Goal: Task Accomplishment & Management: Manage account settings

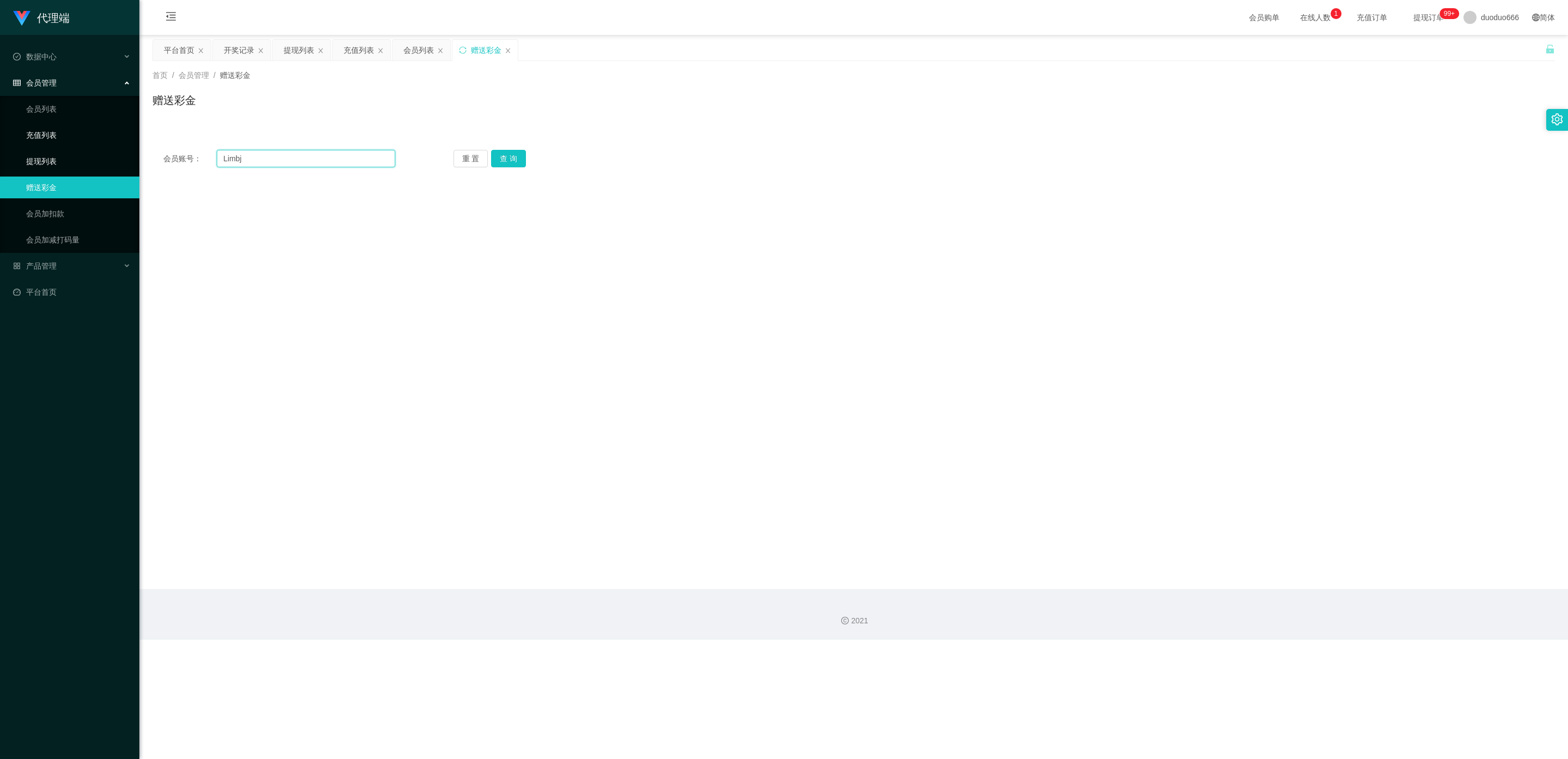
drag, startPoint x: 267, startPoint y: 162, endPoint x: 18, endPoint y: 135, distance: 250.5
click at [18, 135] on section "代理端 数据中心 会员管理 会员列表 充值列表 提现列表 赠送彩金 会员加扣款 会员加减打码量 产品管理 开奖记录 注单管理 产品列表 即时注单 产品预设置 …" at bounding box center [784, 319] width 1568 height 639
paste input "tb8132823758"
type input "tb8132823758"
click at [511, 156] on button "查 询" at bounding box center [508, 158] width 35 height 17
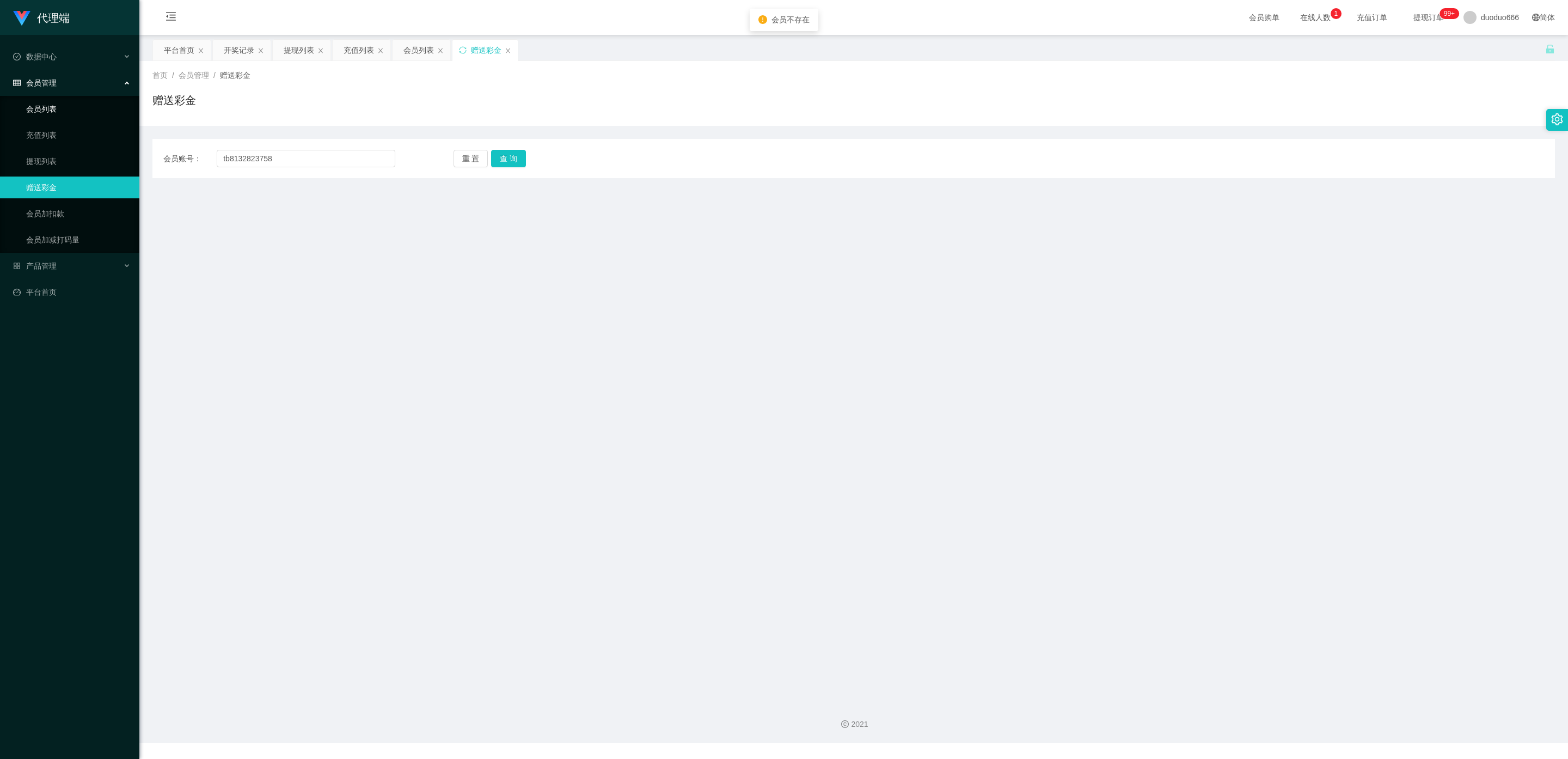
click at [64, 109] on link "会员列表" at bounding box center [78, 109] width 105 height 22
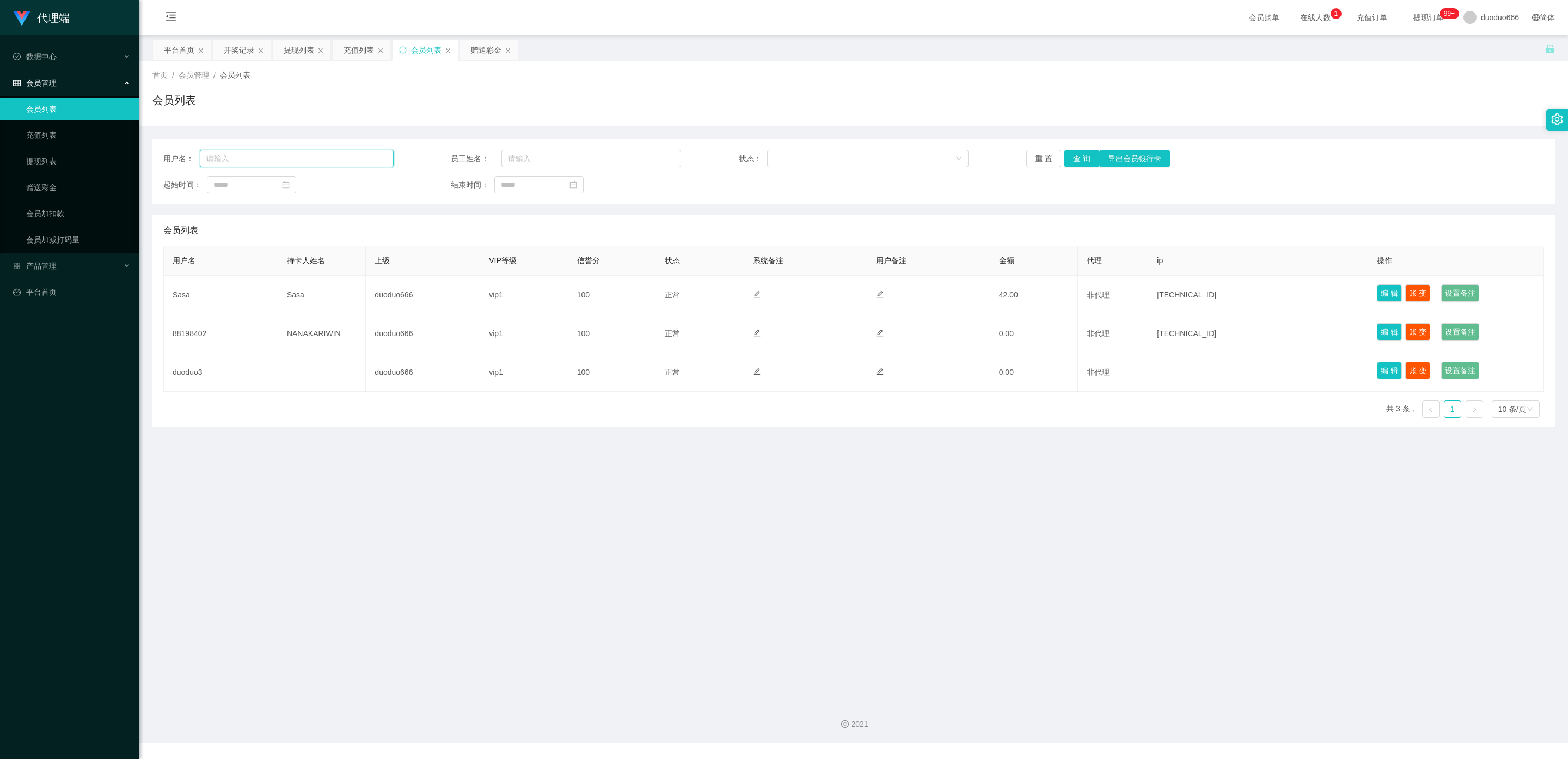
drag, startPoint x: 260, startPoint y: 159, endPoint x: 399, endPoint y: 164, distance: 139.1
click at [260, 159] on input "text" at bounding box center [296, 158] width 193 height 17
paste input "tb8132823758"
type input "tb8132823758"
click at [1082, 161] on button "查 询" at bounding box center [1082, 158] width 35 height 17
